Goal: Navigation & Orientation: Go to known website

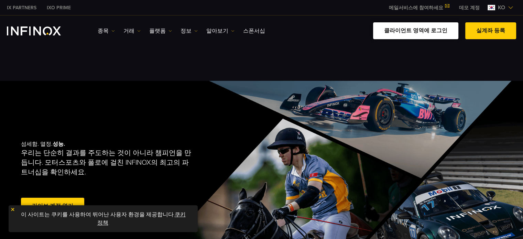
drag, startPoint x: 0, startPoint y: 0, endPoint x: 447, endPoint y: 33, distance: 448.2
click at [266, 33] on link "클라이언트 영역에 로그인" at bounding box center [415, 30] width 85 height 17
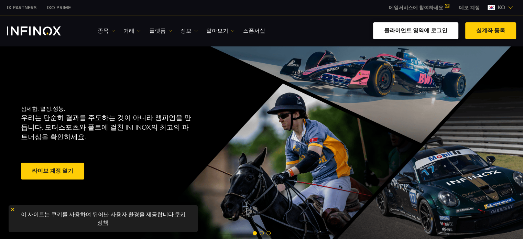
click at [442, 30] on link "클라이언트 영역에 로그인" at bounding box center [415, 30] width 85 height 17
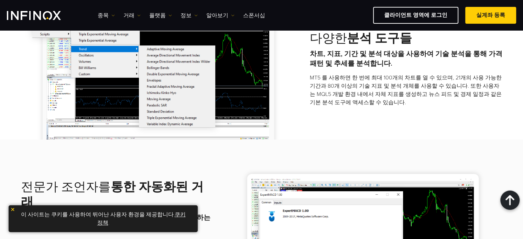
scroll to position [644, 0]
